Goal: Find specific page/section: Find specific page/section

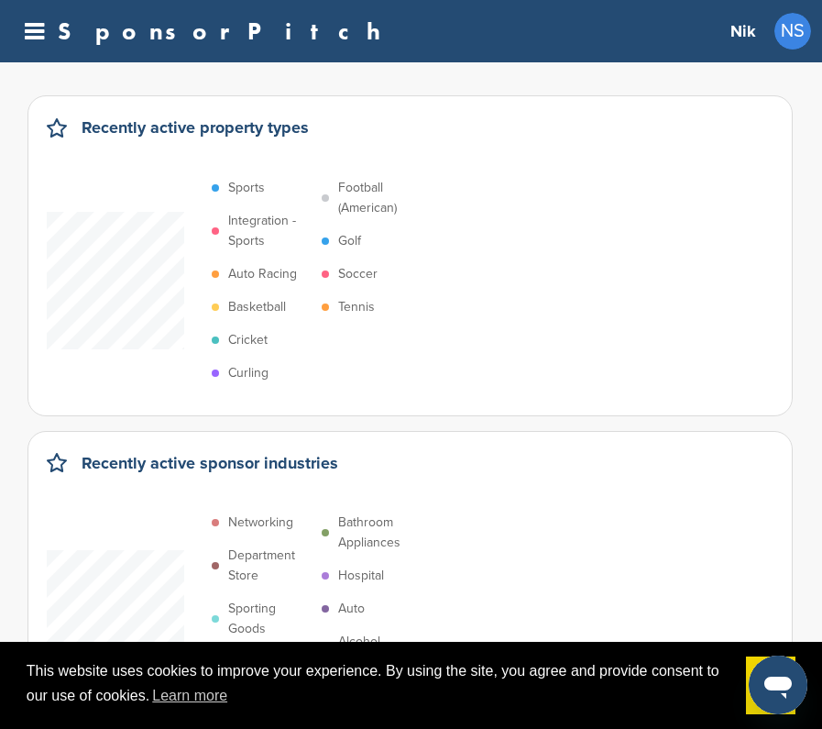
click at [37, 39] on icon at bounding box center [34, 31] width 19 height 23
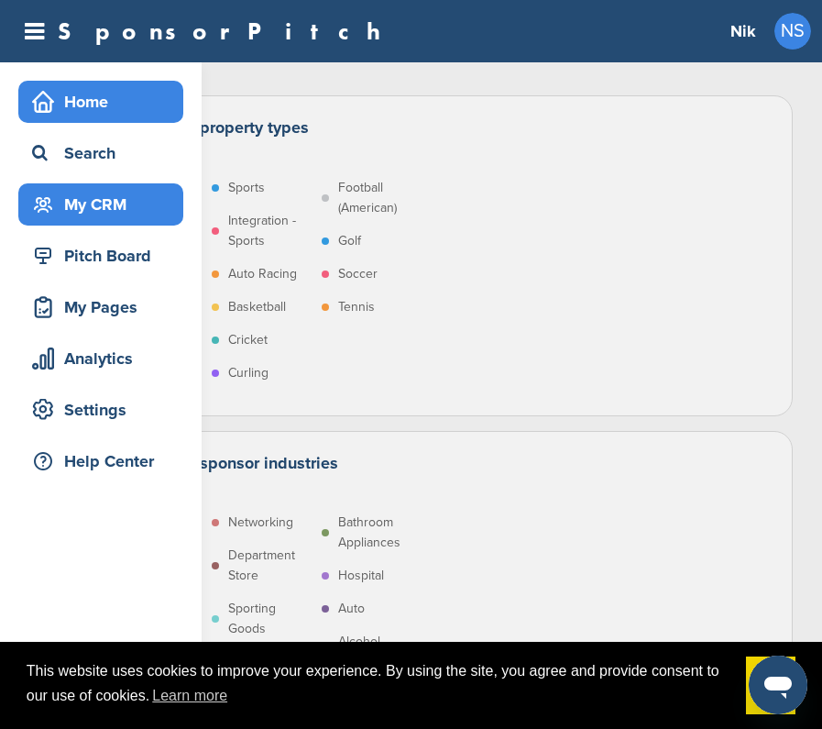
click at [110, 203] on div "My CRM" at bounding box center [106, 204] width 156 height 33
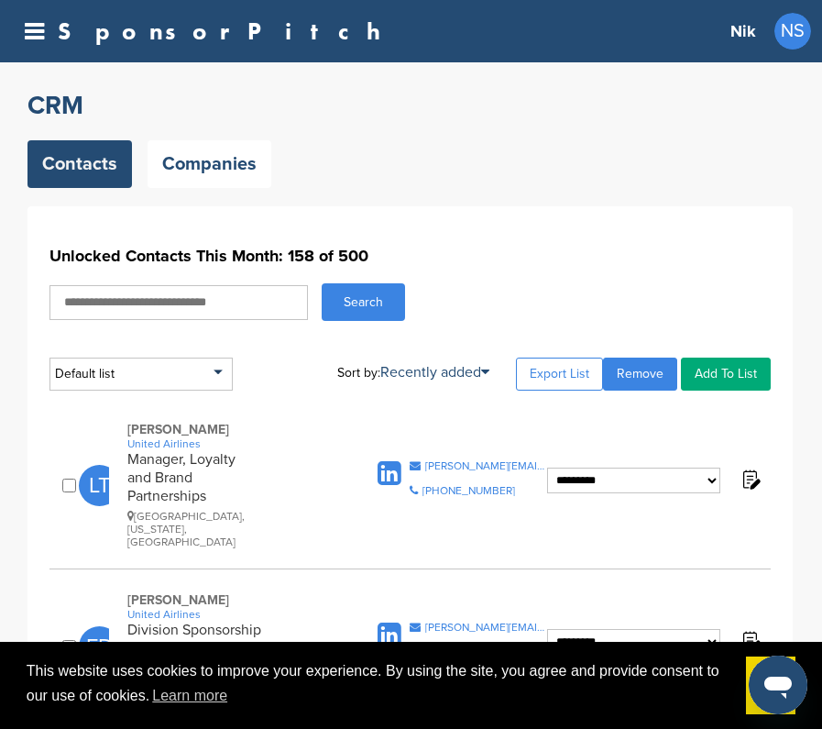
click at [43, 40] on icon at bounding box center [34, 31] width 19 height 23
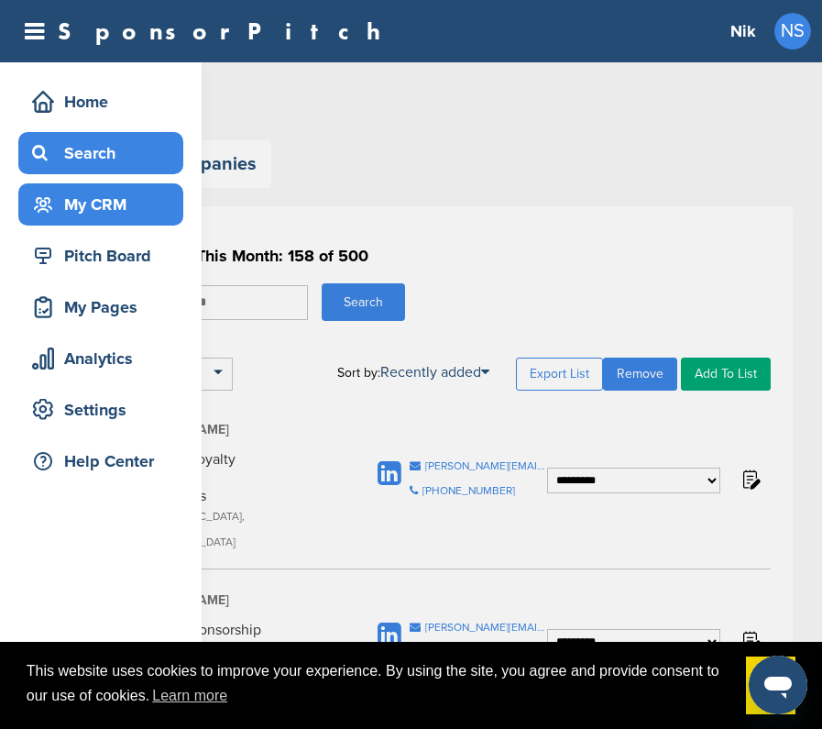
click at [129, 157] on div "Search" at bounding box center [106, 153] width 156 height 33
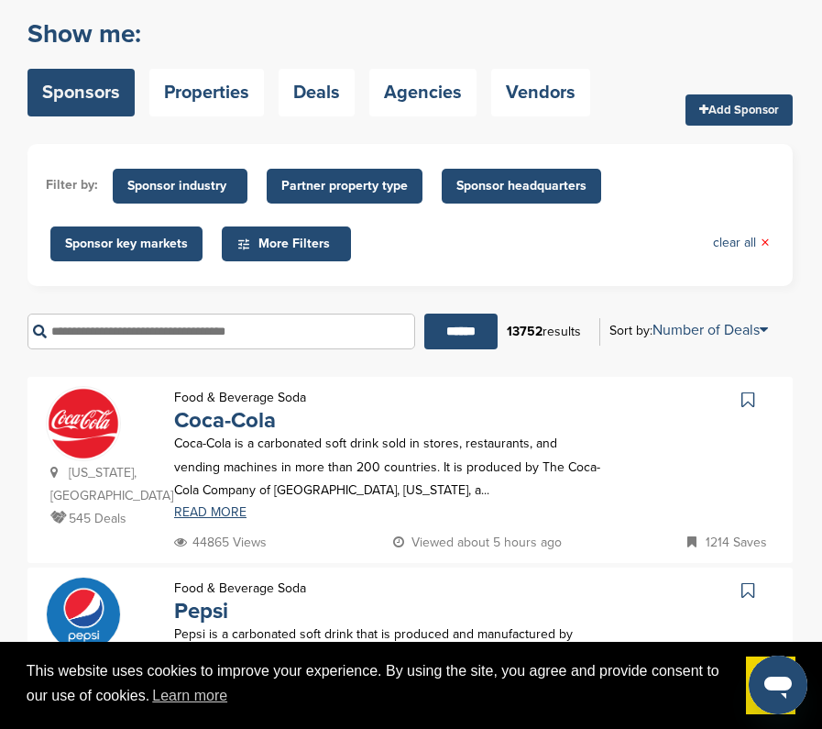
scroll to position [72, 0]
